Goal: Find specific page/section: Find specific page/section

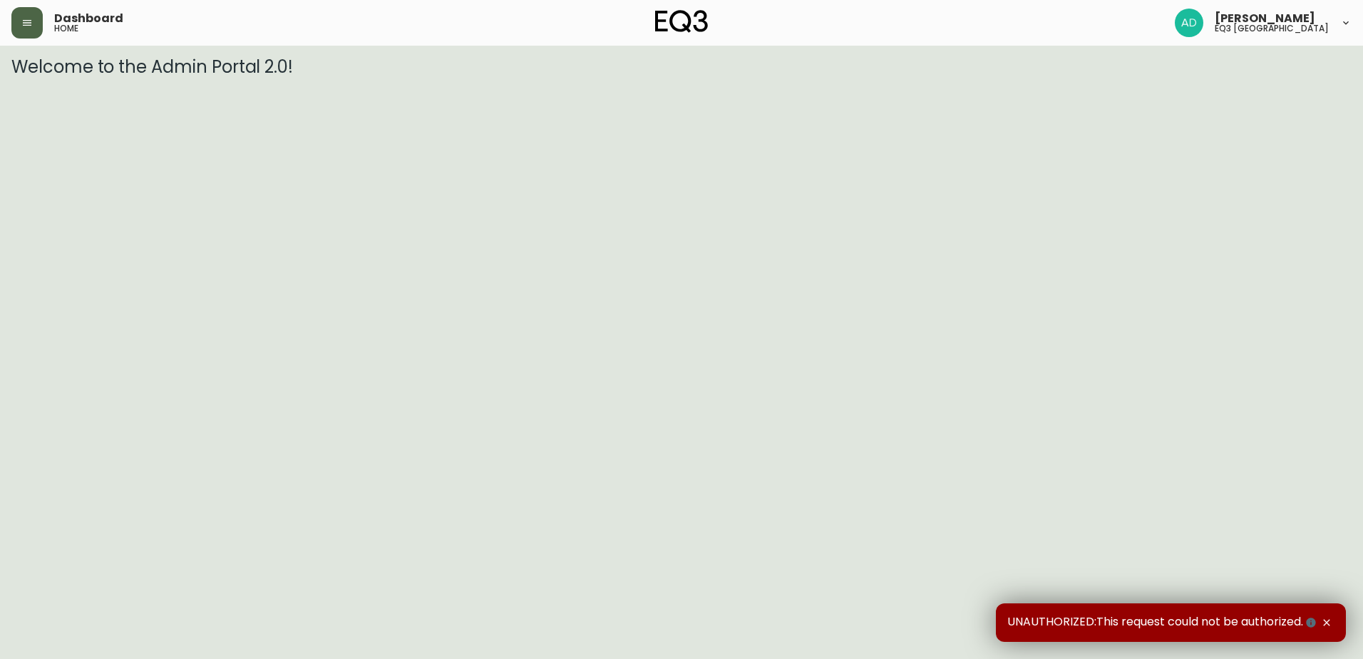
click at [34, 36] on button "button" at bounding box center [26, 22] width 31 height 31
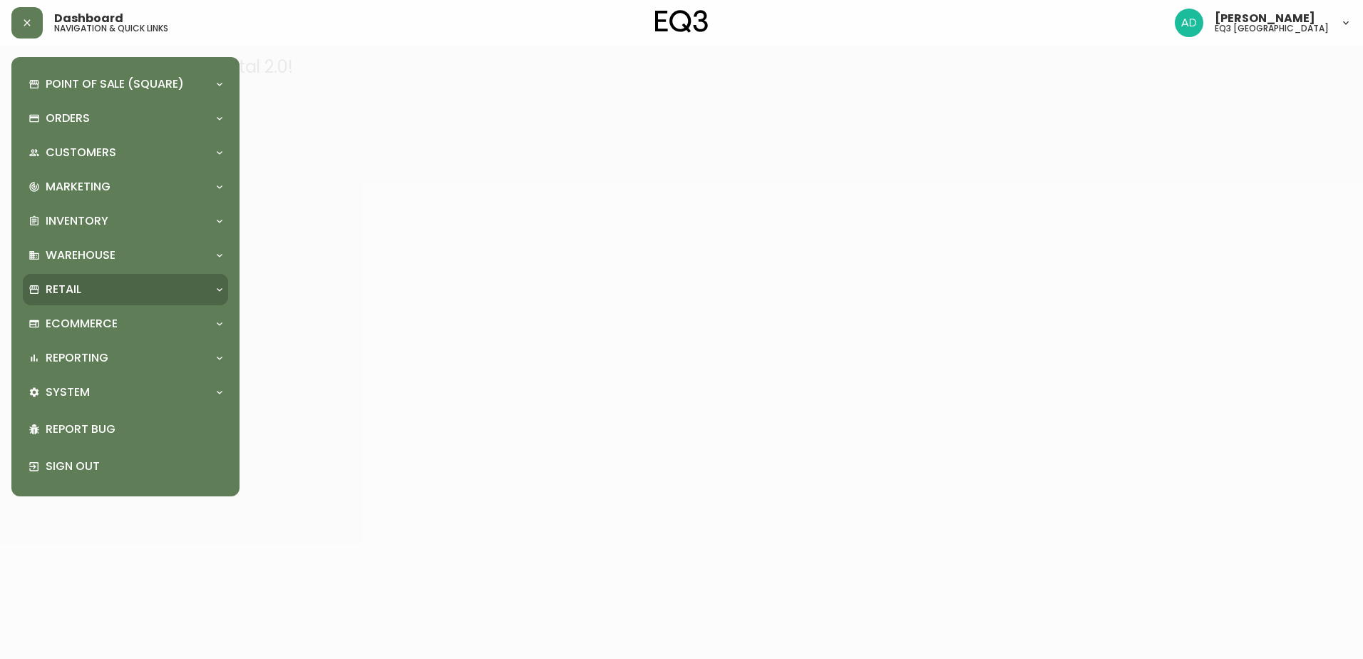
click at [65, 284] on p "Retail" at bounding box center [64, 290] width 36 height 16
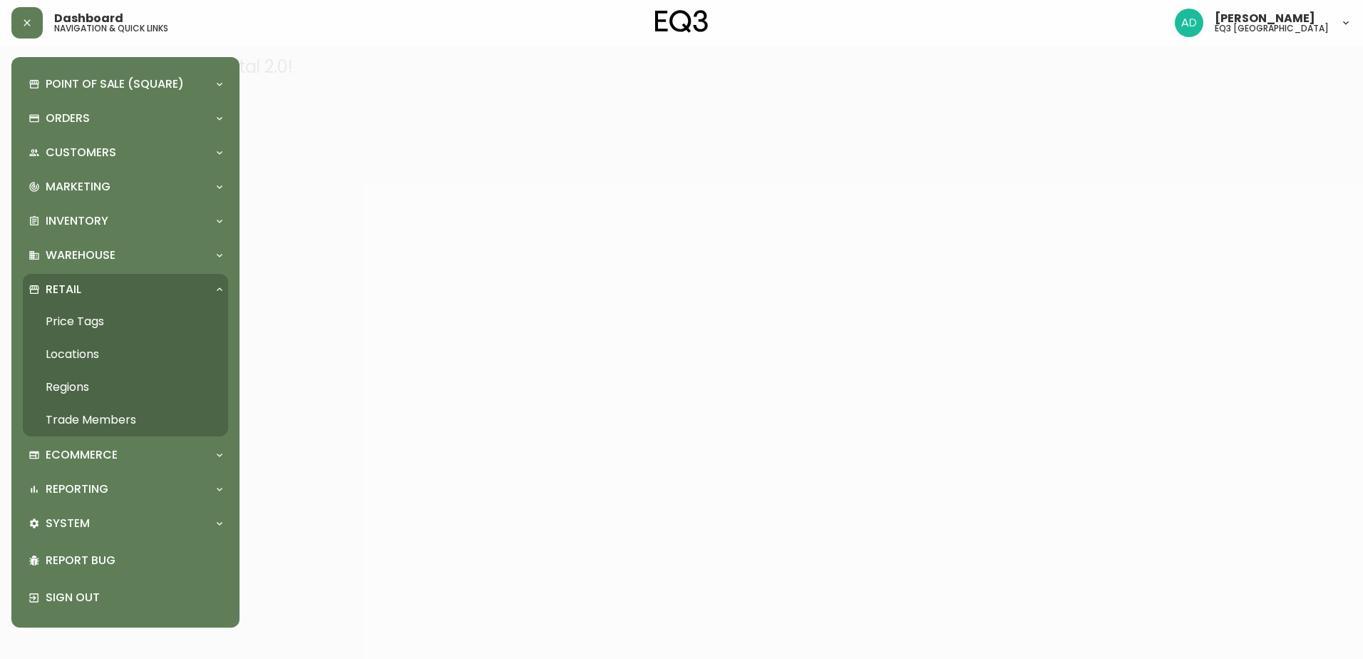
click at [93, 329] on link "Price Tags" at bounding box center [125, 321] width 205 height 33
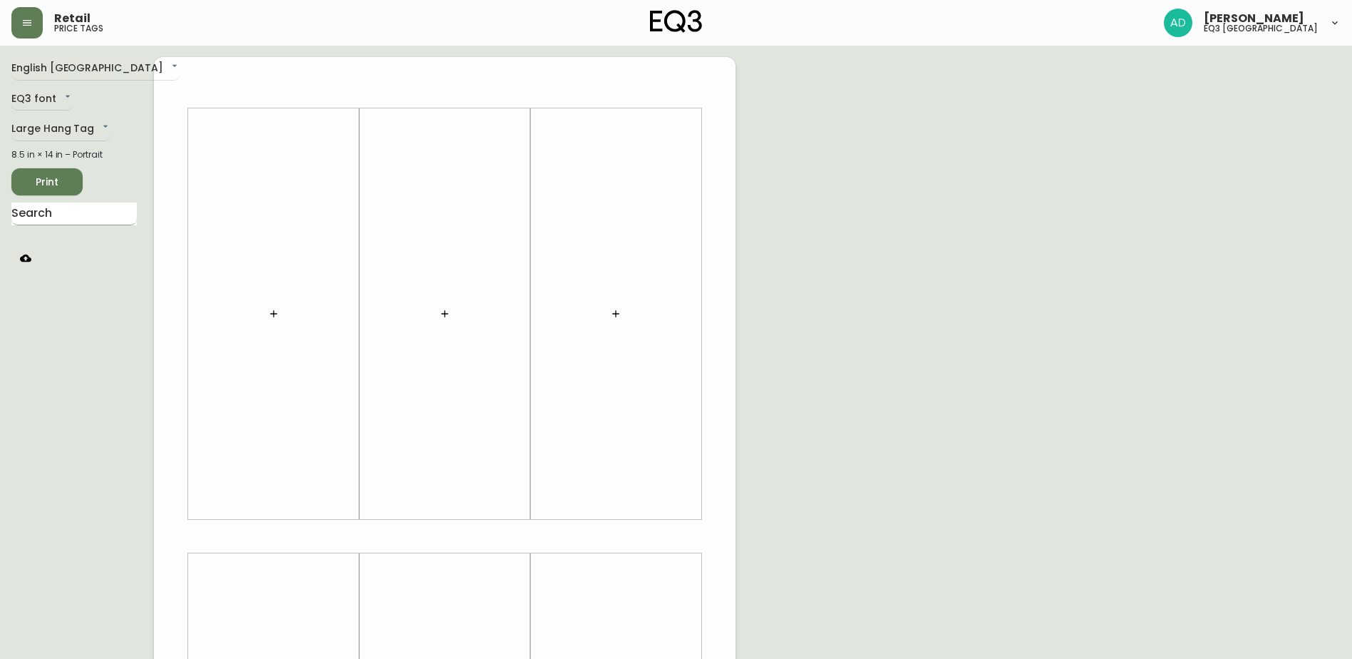
click at [71, 215] on input "text" at bounding box center [73, 213] width 125 height 23
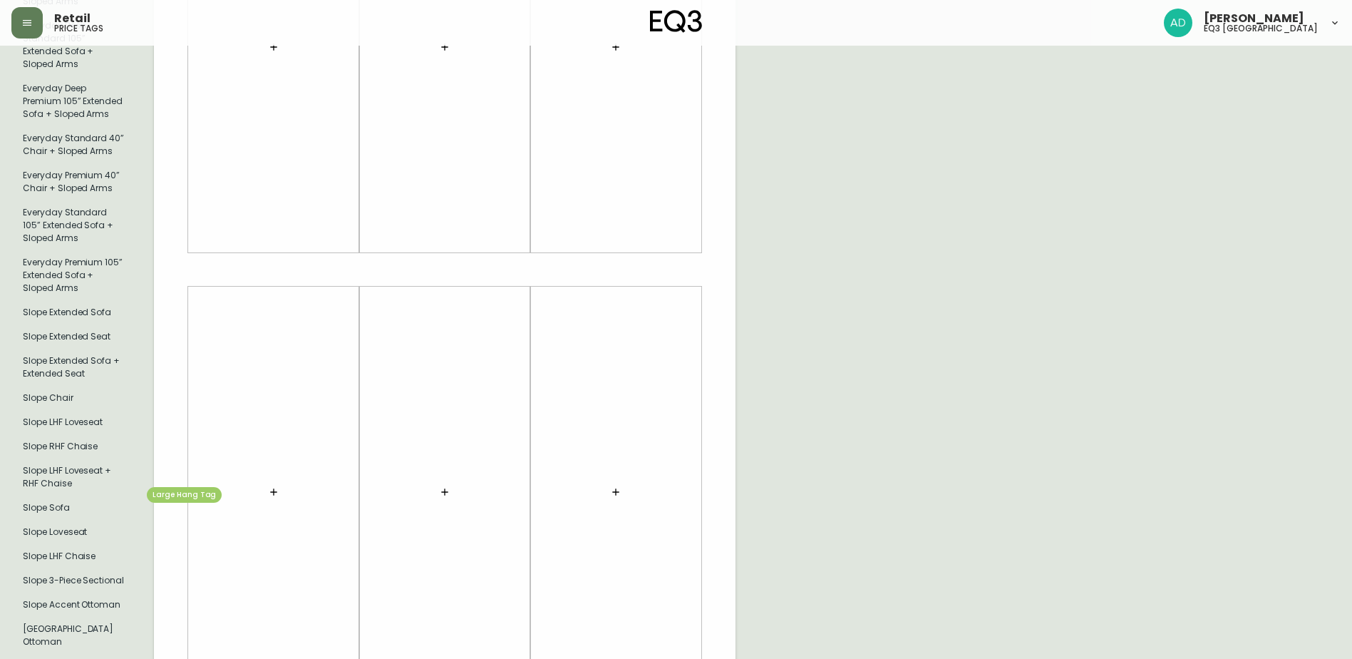
scroll to position [356, 0]
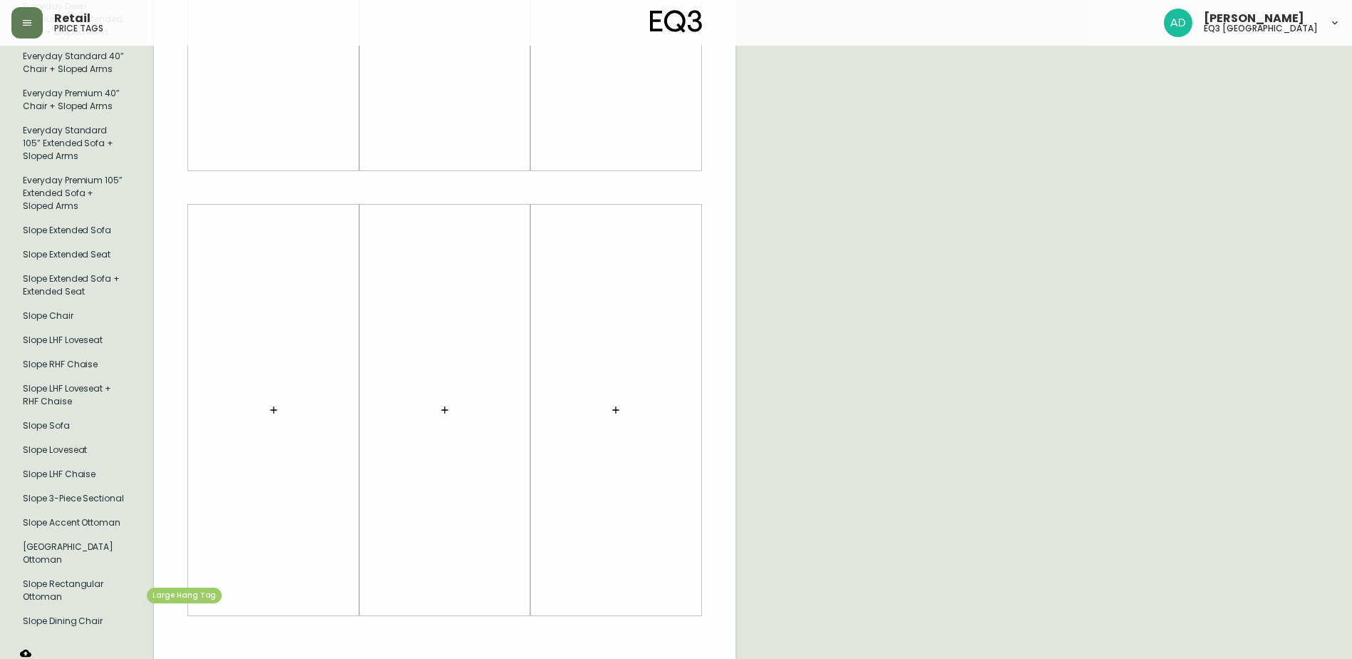
type input "slope"
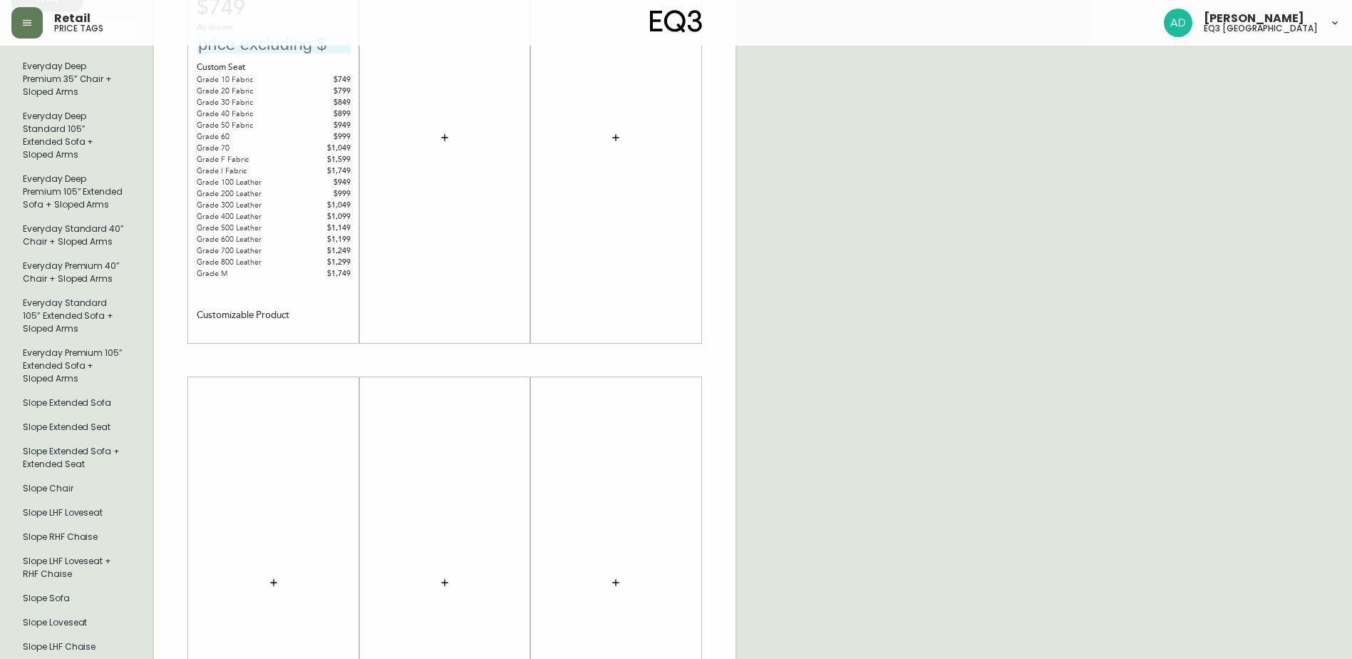
scroll to position [0, 0]
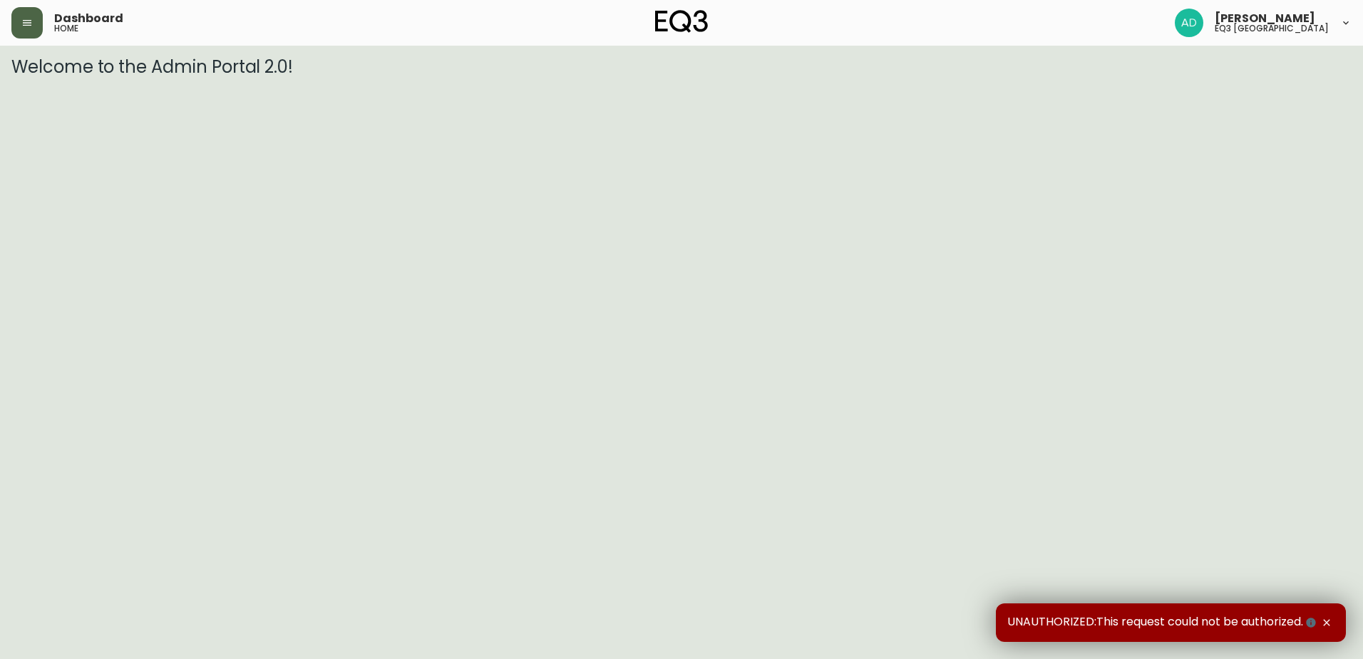
click at [19, 25] on button "button" at bounding box center [26, 22] width 31 height 31
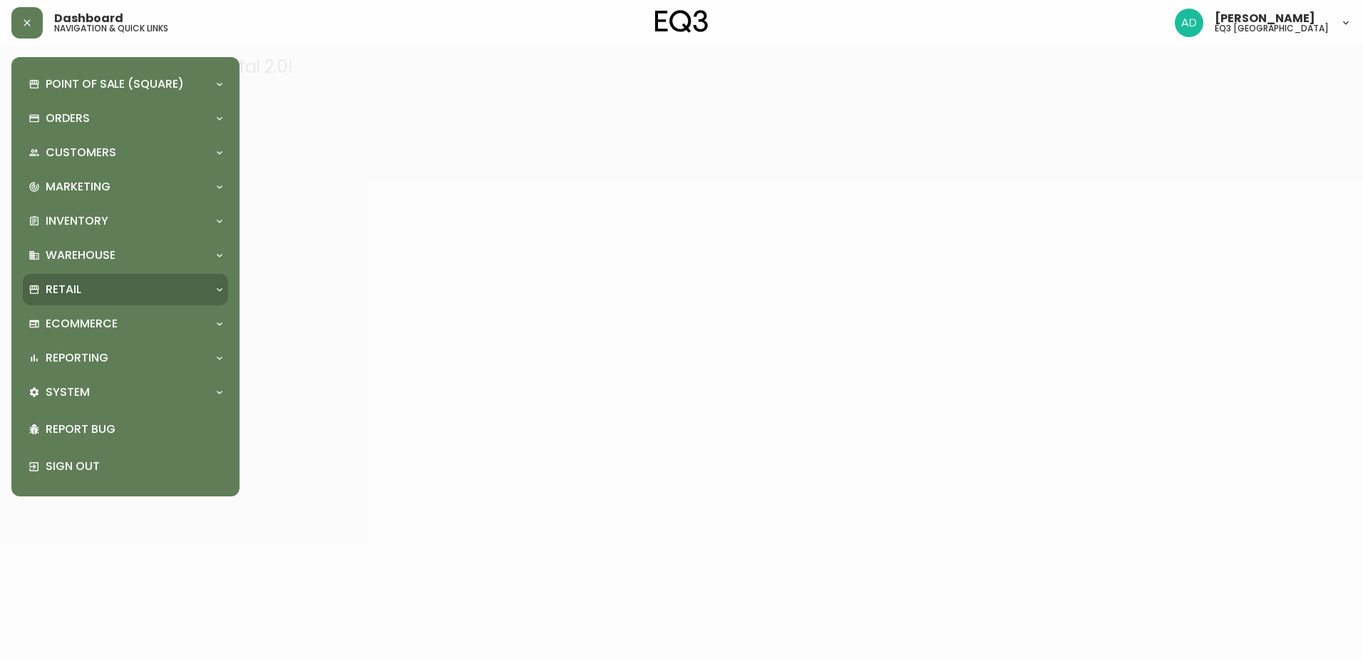
click at [90, 284] on div "Retail" at bounding box center [119, 290] width 180 height 16
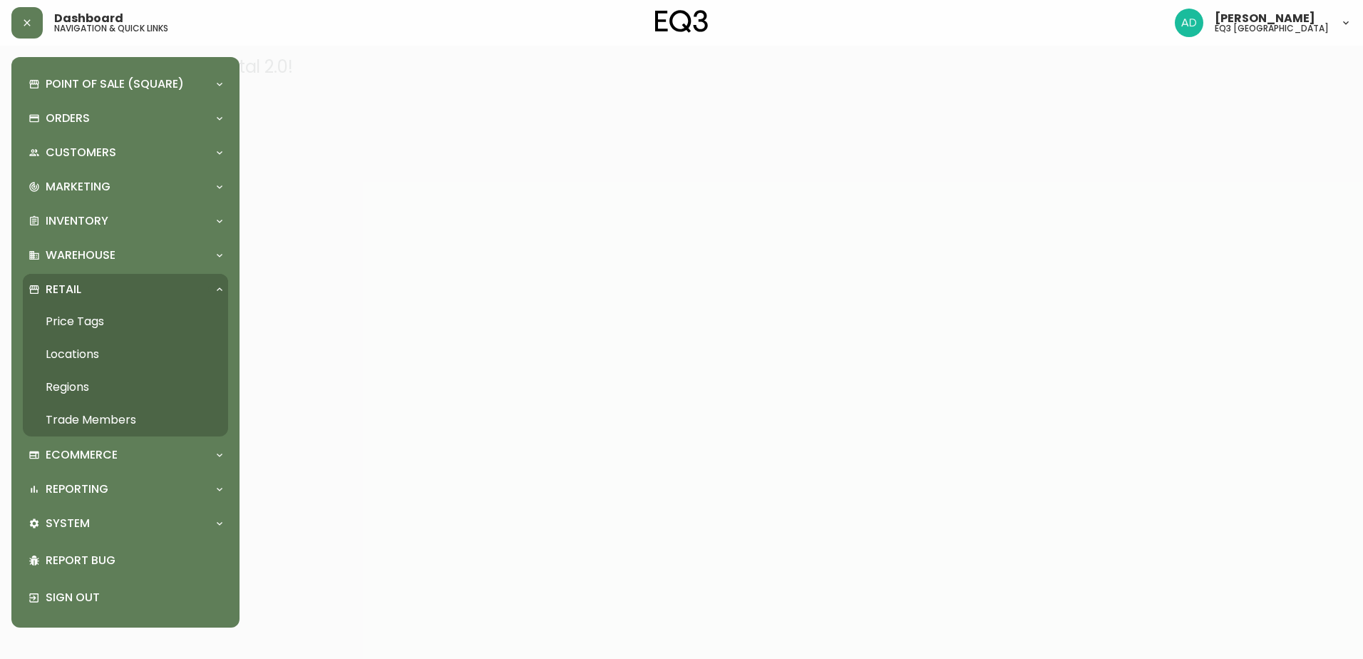
click at [130, 316] on link "Price Tags" at bounding box center [125, 321] width 205 height 33
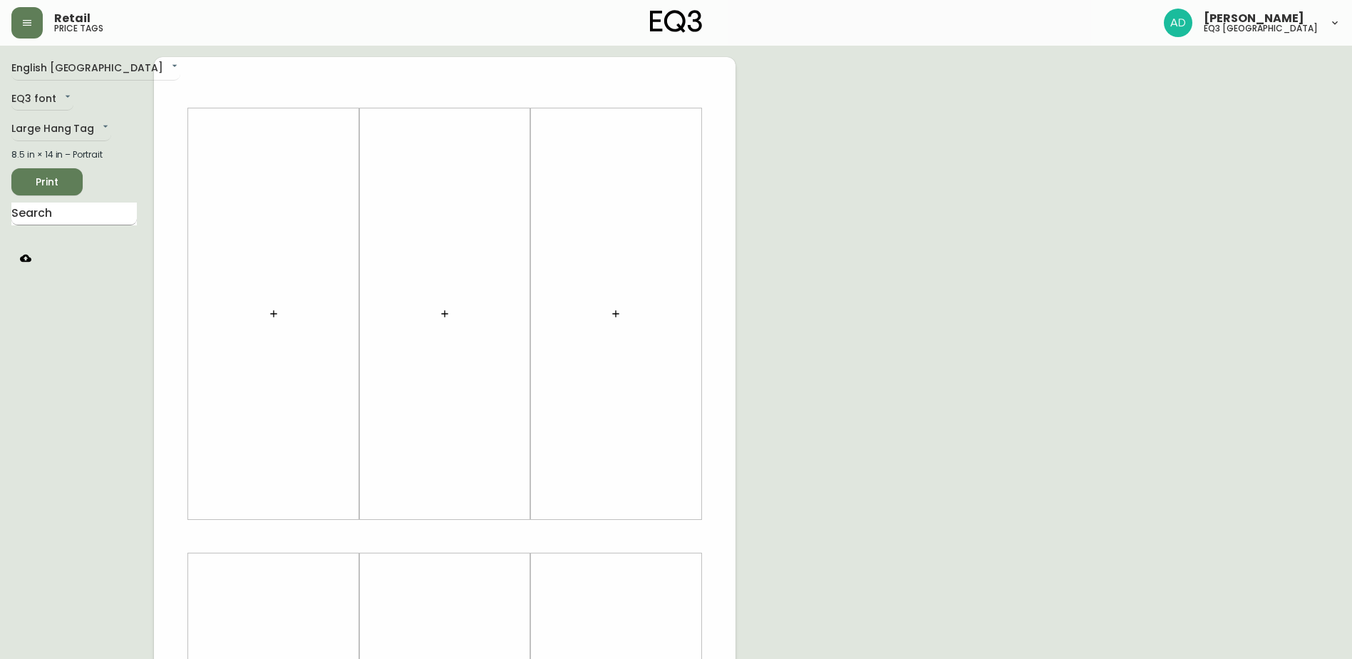
click at [46, 220] on input "text" at bounding box center [73, 213] width 125 height 23
type input "slope dining"
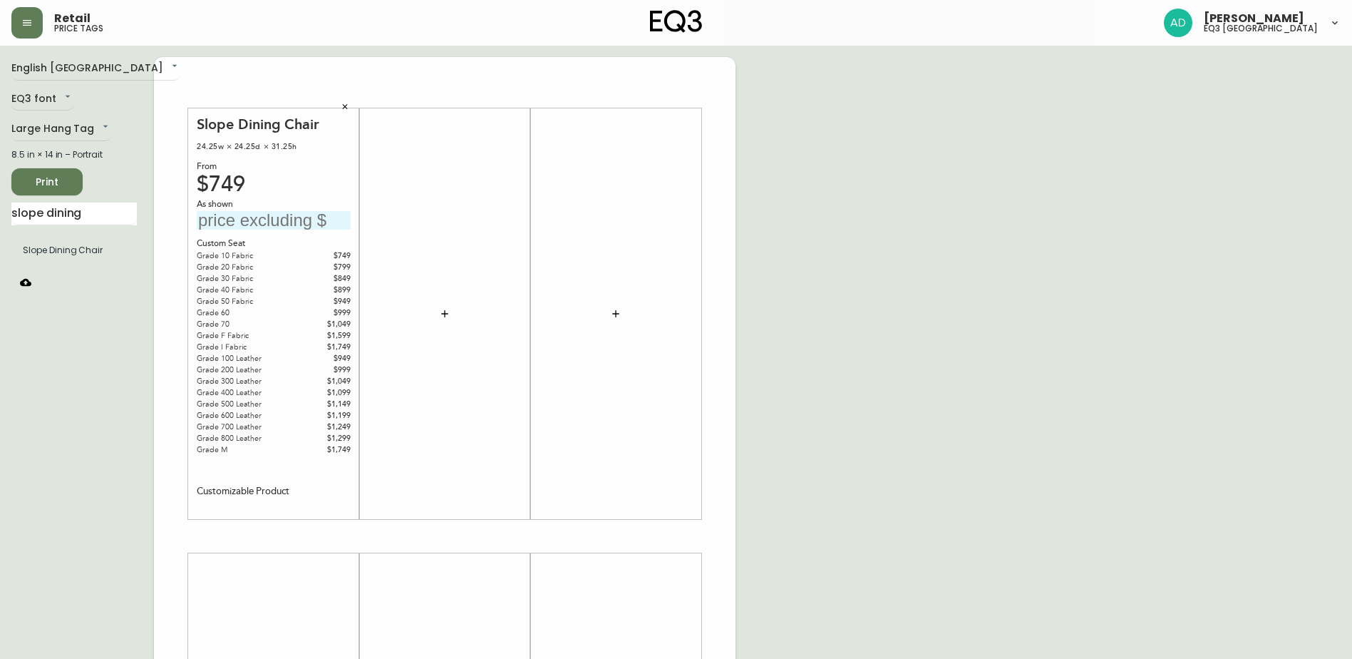
drag, startPoint x: 521, startPoint y: 357, endPoint x: 413, endPoint y: 358, distance: 108.4
click at [517, 354] on div at bounding box center [445, 313] width 154 height 397
click at [312, 364] on div "$999" at bounding box center [324, 369] width 54 height 11
click at [282, 333] on div "Grade F Fabric" at bounding box center [247, 335] width 100 height 11
click at [317, 358] on div "$949" at bounding box center [324, 358] width 54 height 11
